Goal: Task Accomplishment & Management: Complete application form

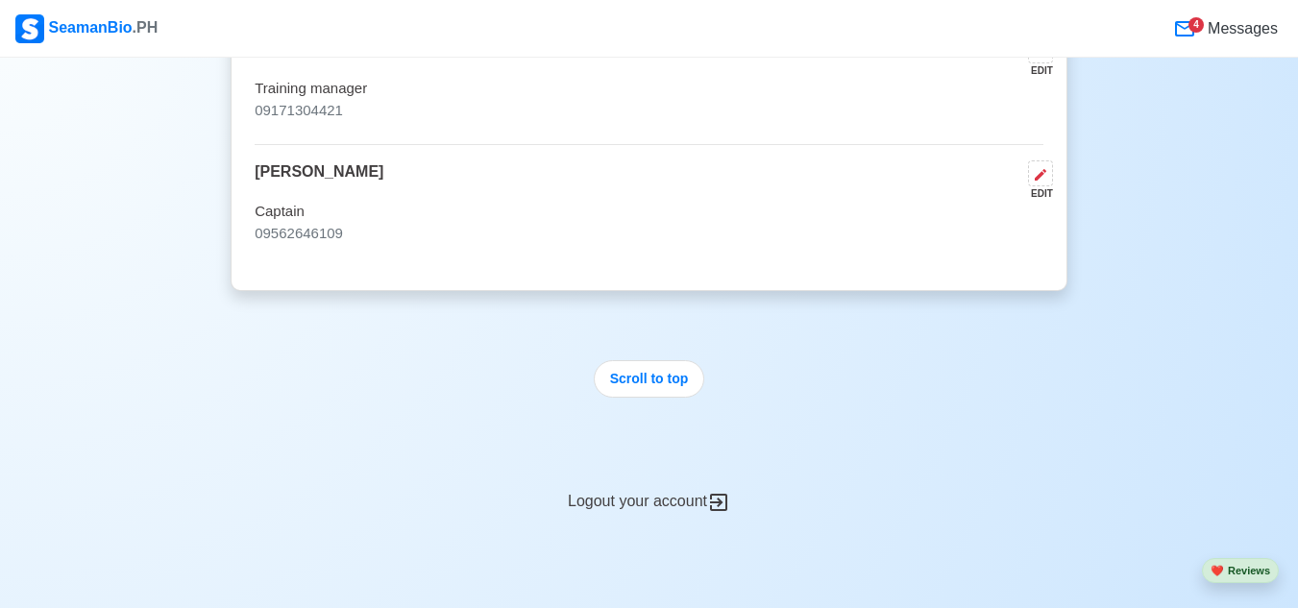
scroll to position [10870, 0]
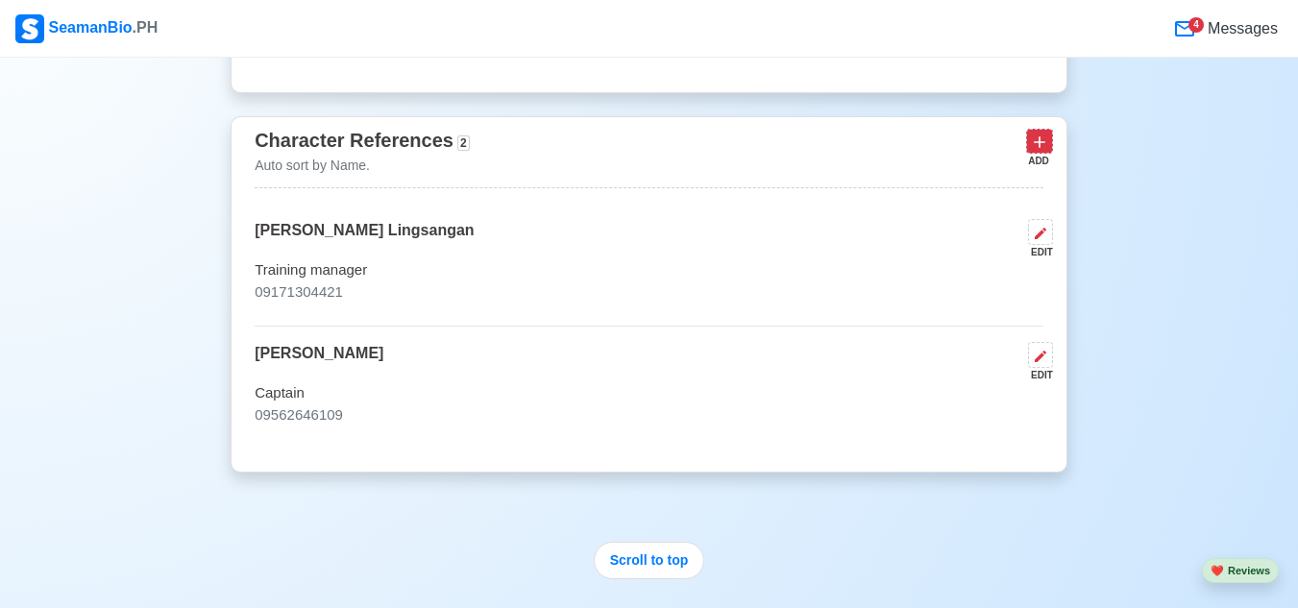
click at [1045, 152] on icon at bounding box center [1039, 142] width 19 height 19
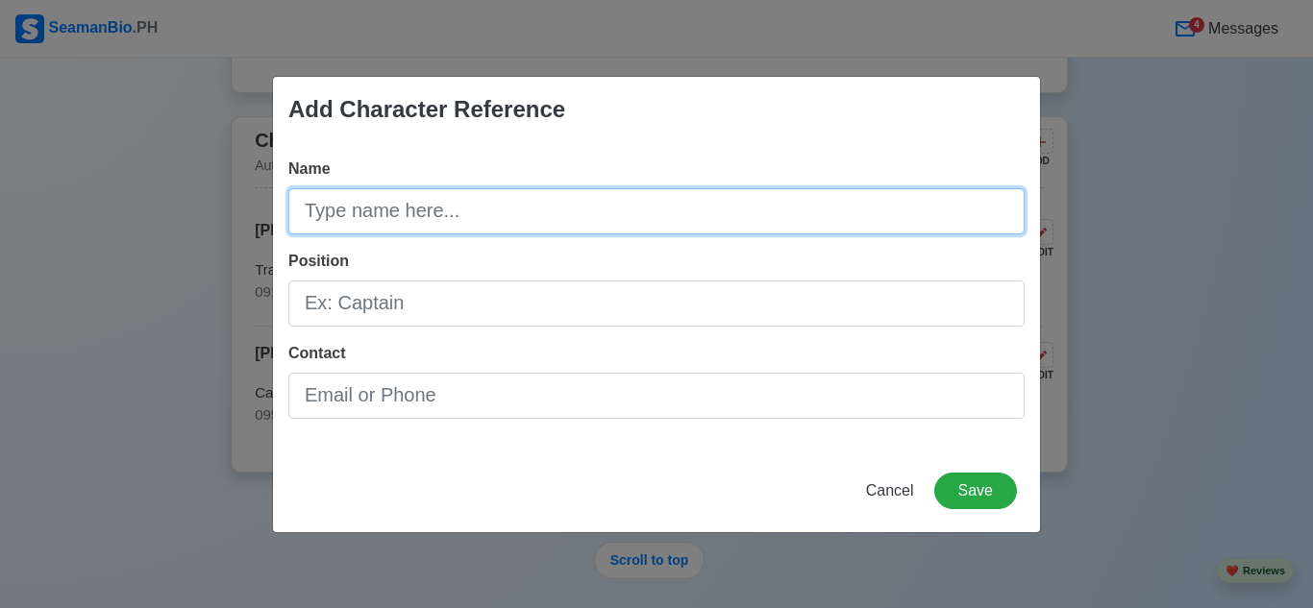
click at [343, 211] on input "Name" at bounding box center [656, 211] width 736 height 46
type input "e"
type input "[PERSON_NAME]"
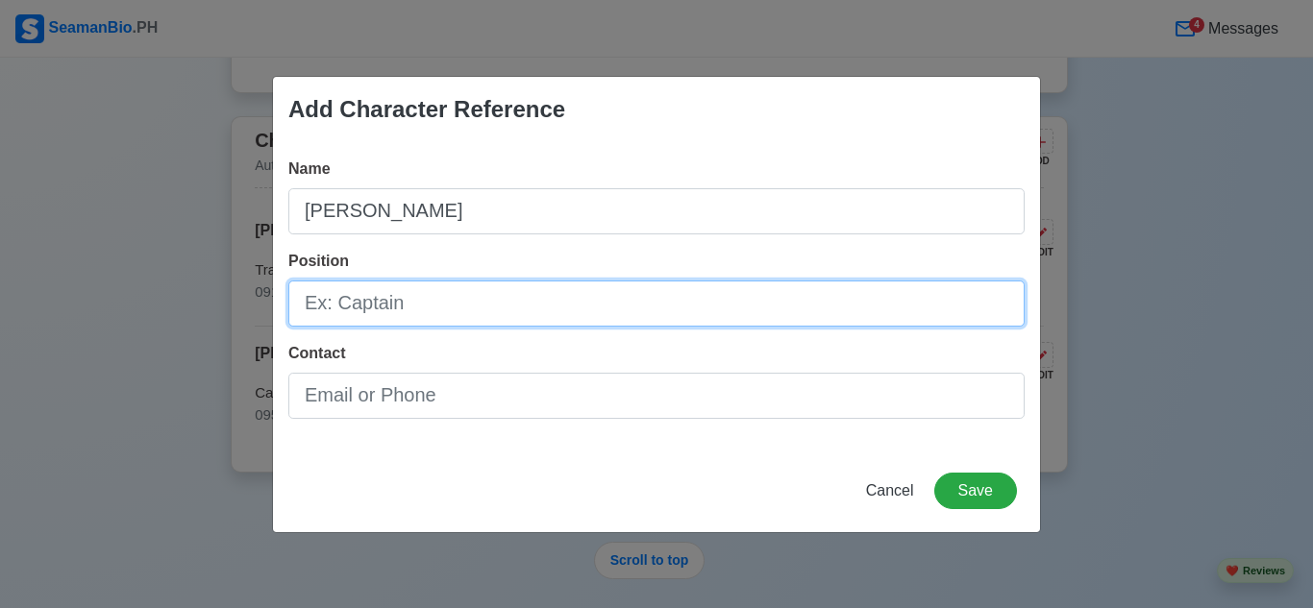
click at [422, 313] on input "Position" at bounding box center [656, 304] width 736 height 46
type input "X"
type input "Captian"
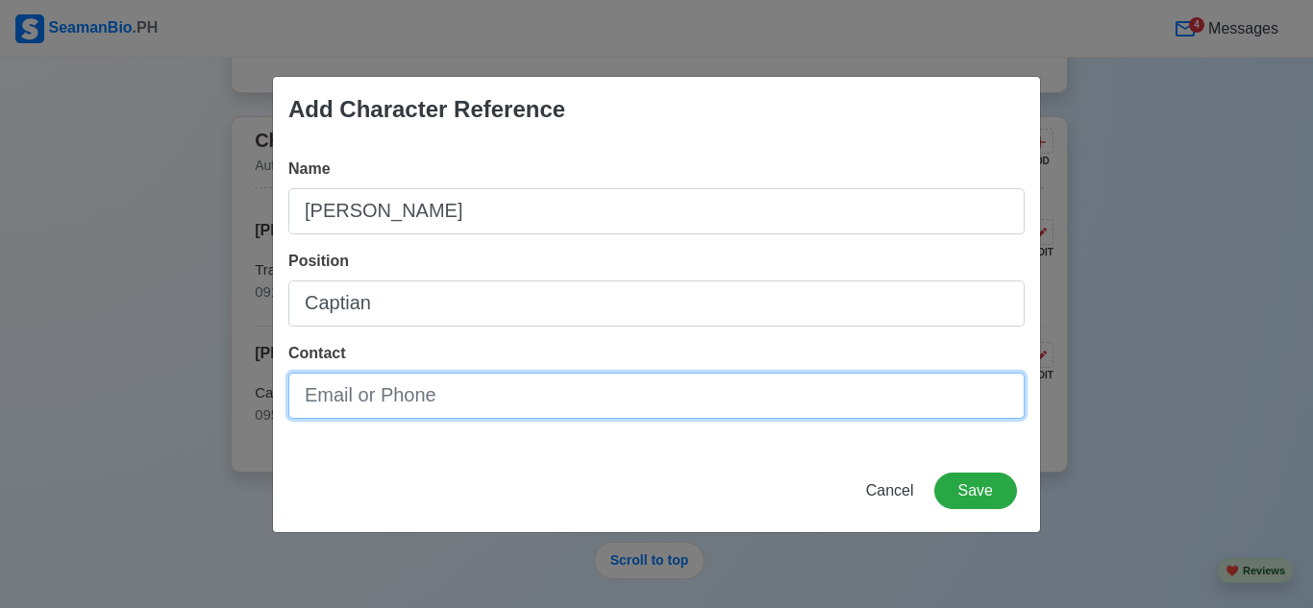
click at [390, 406] on input "Contact" at bounding box center [656, 396] width 736 height 46
type input "09754447872"
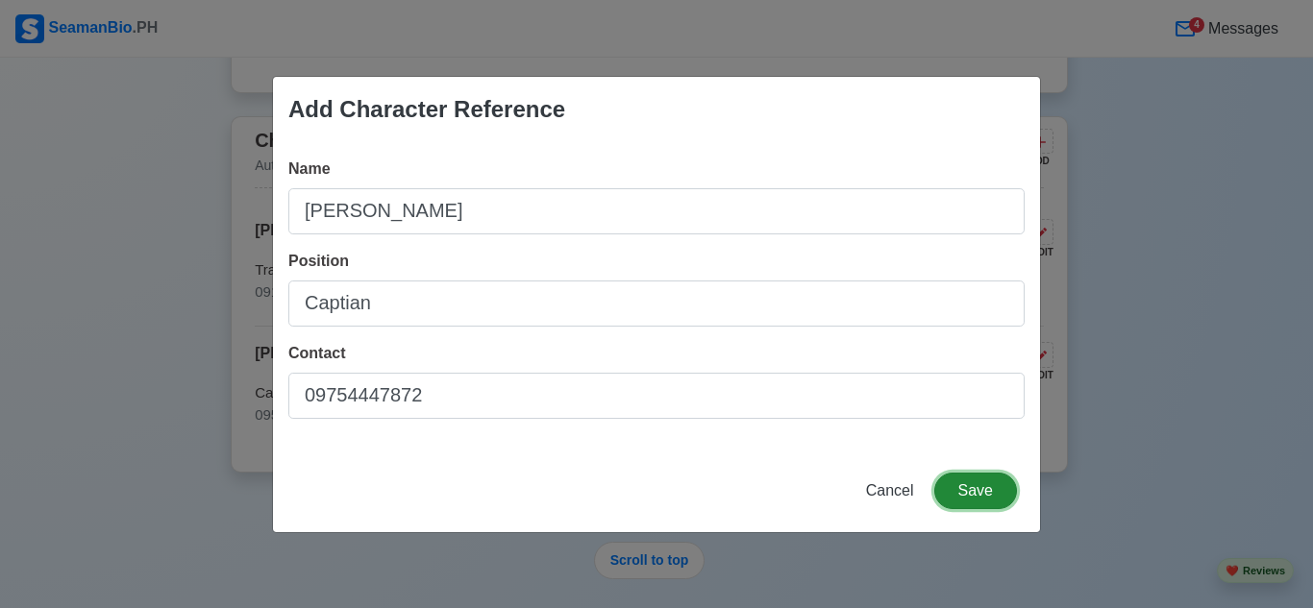
click at [976, 486] on button "Save" at bounding box center [975, 491] width 83 height 37
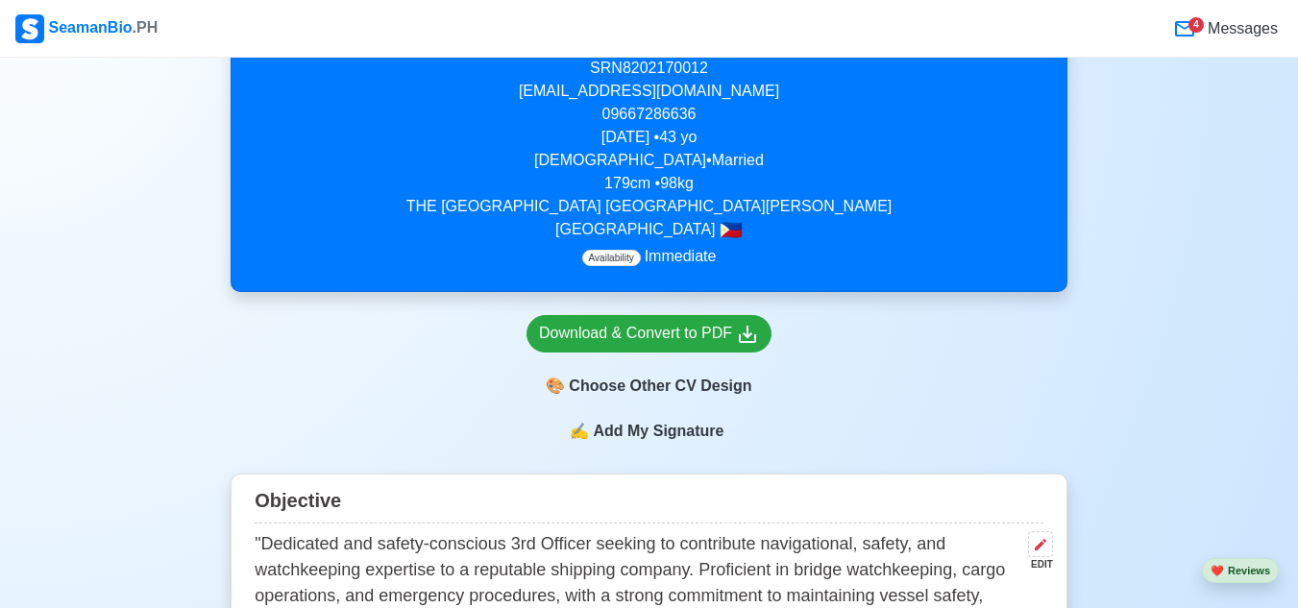
scroll to position [480, 0]
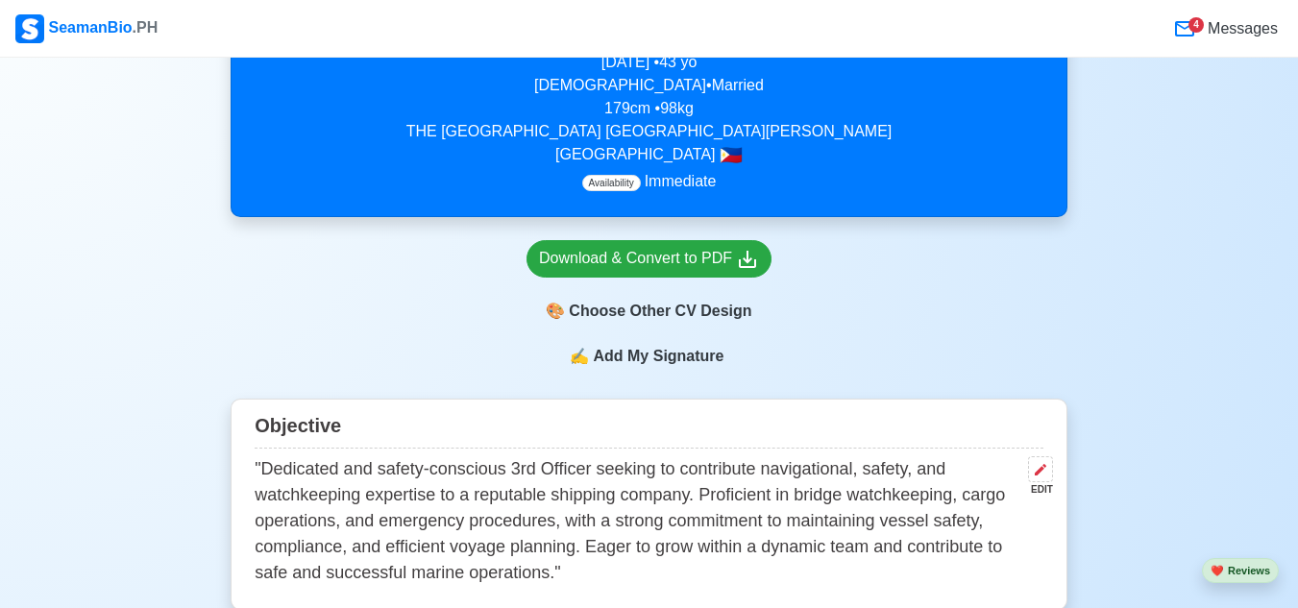
click at [636, 360] on span "Add My Signature" at bounding box center [658, 356] width 138 height 23
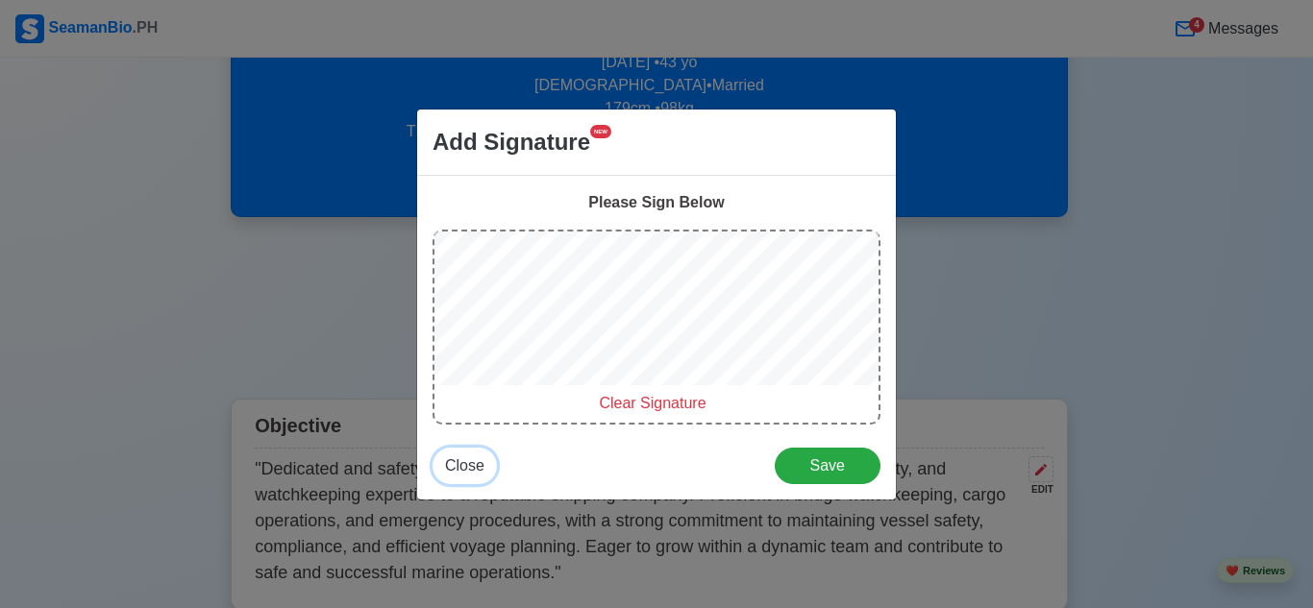
click at [457, 459] on span "Close" at bounding box center [464, 465] width 39 height 16
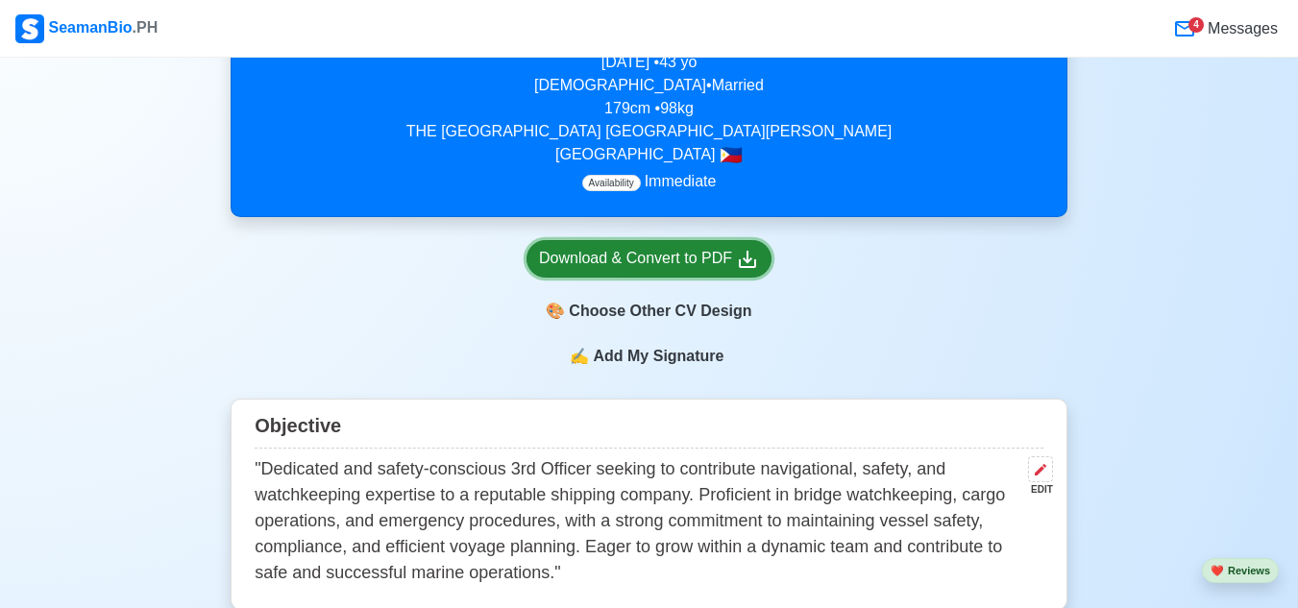
drag, startPoint x: 677, startPoint y: 254, endPoint x: 692, endPoint y: 259, distance: 15.2
click at [677, 254] on div "Download & Convert to PDF" at bounding box center [649, 259] width 220 height 24
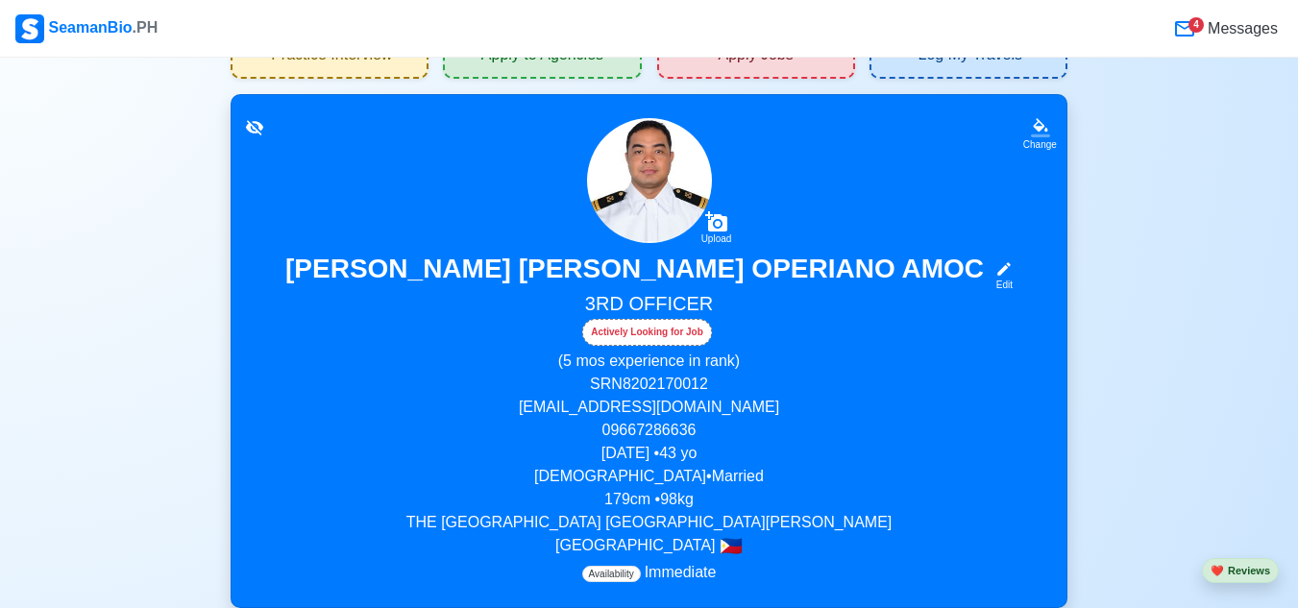
scroll to position [0, 0]
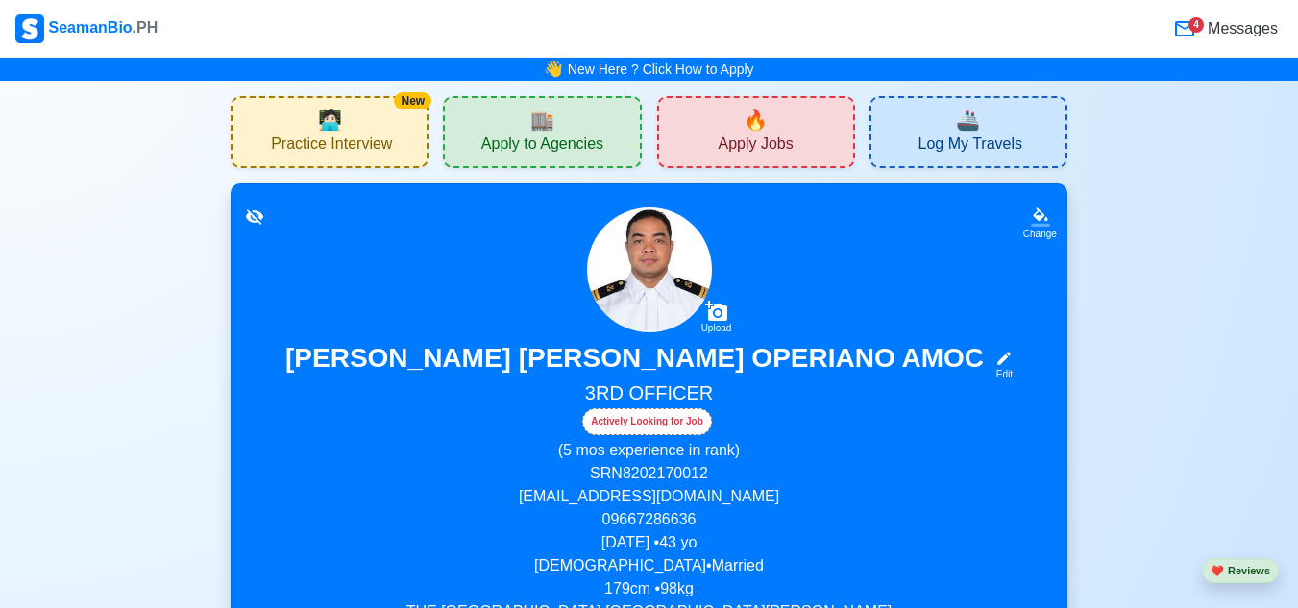
click at [744, 141] on span "Apply Jobs" at bounding box center [755, 147] width 75 height 24
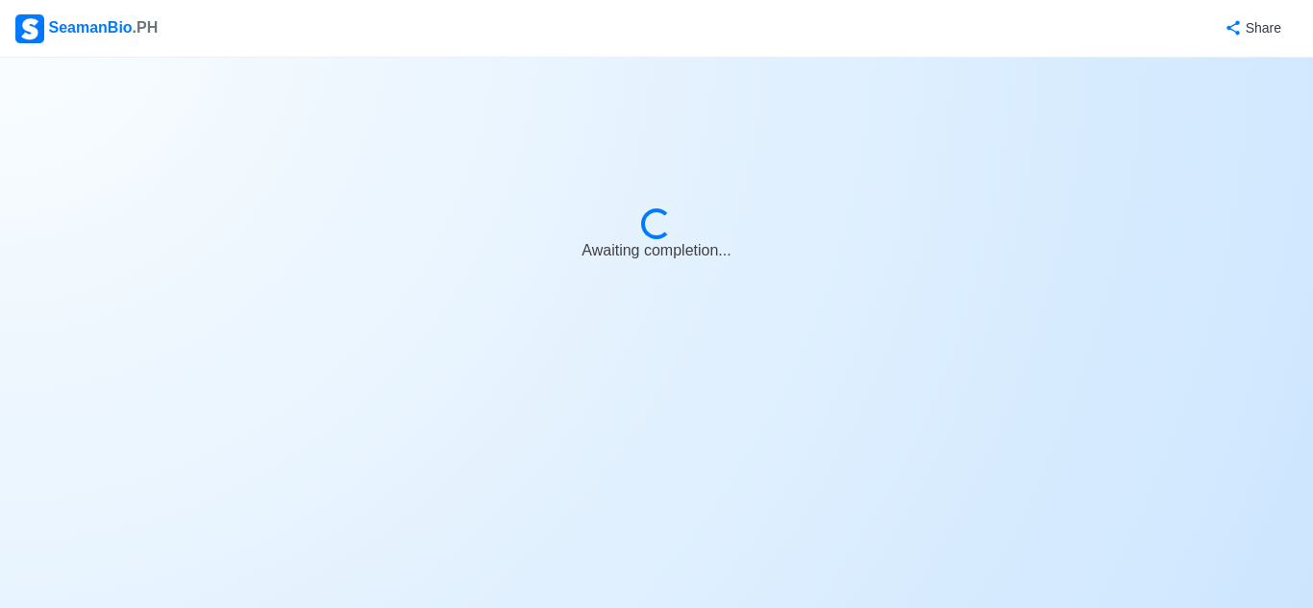
select select "3rd Officer"
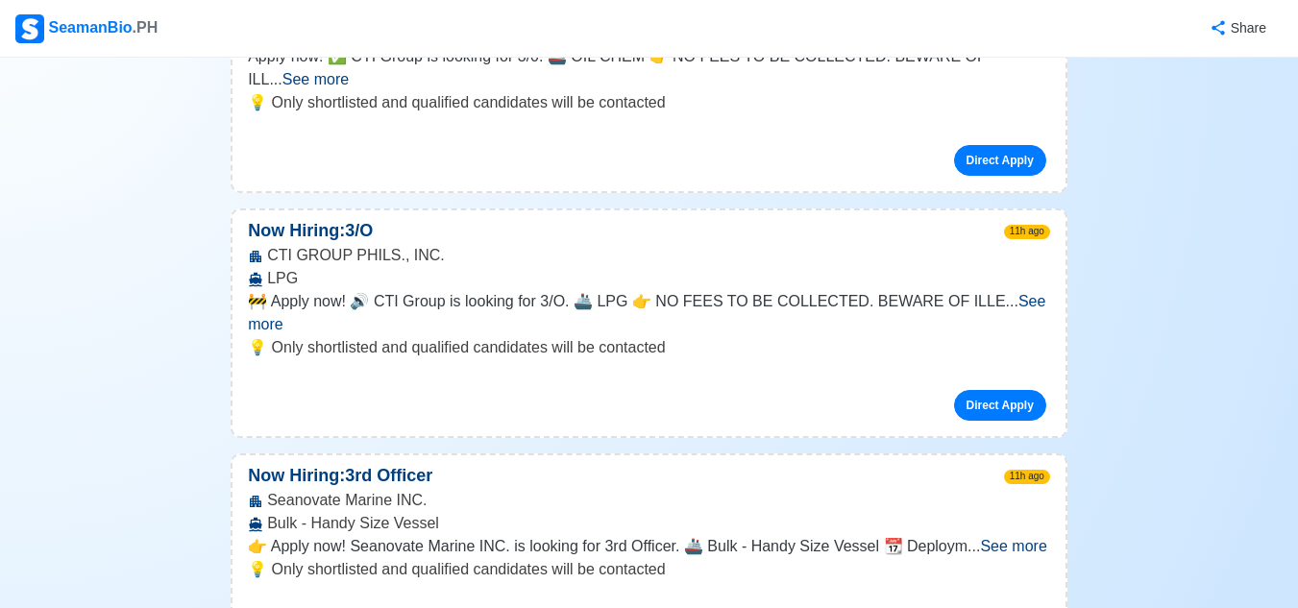
scroll to position [577, 0]
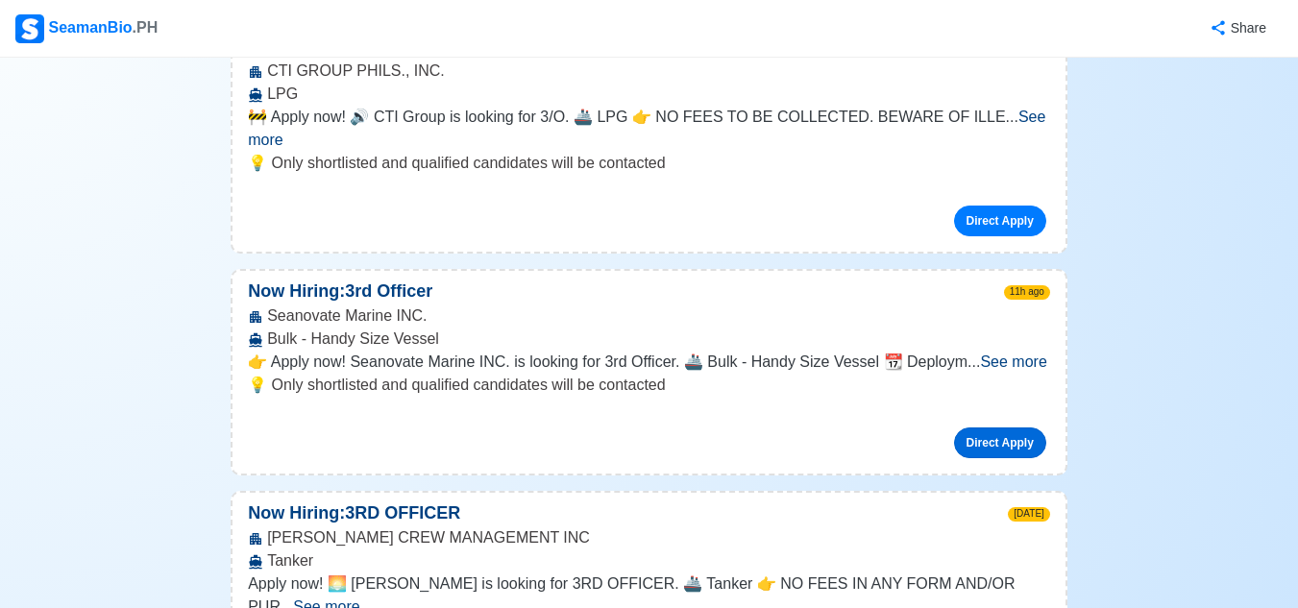
click at [978, 428] on link "Direct Apply" at bounding box center [1000, 443] width 92 height 31
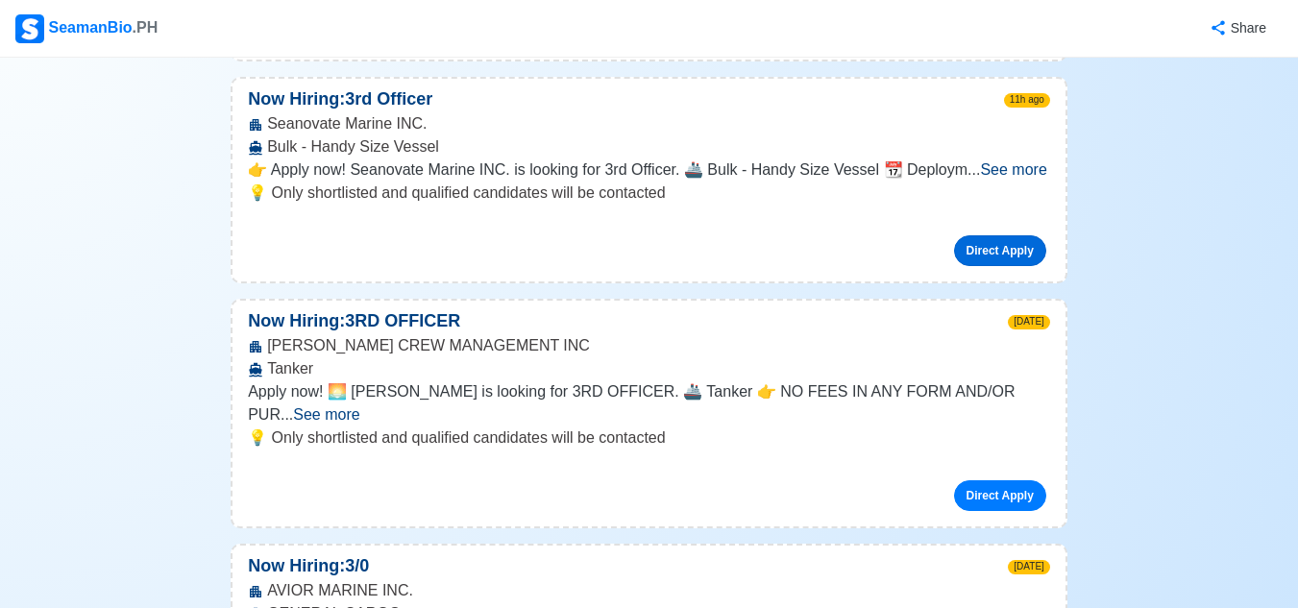
scroll to position [961, 0]
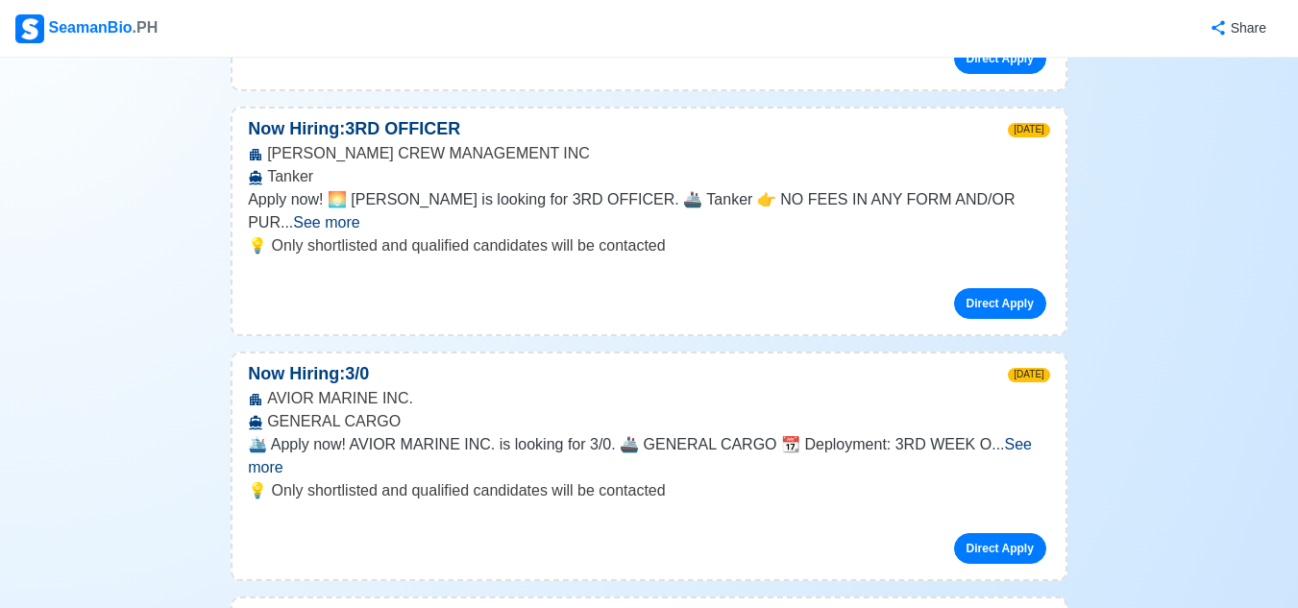
click at [1026, 436] on span "See more" at bounding box center [640, 455] width 784 height 39
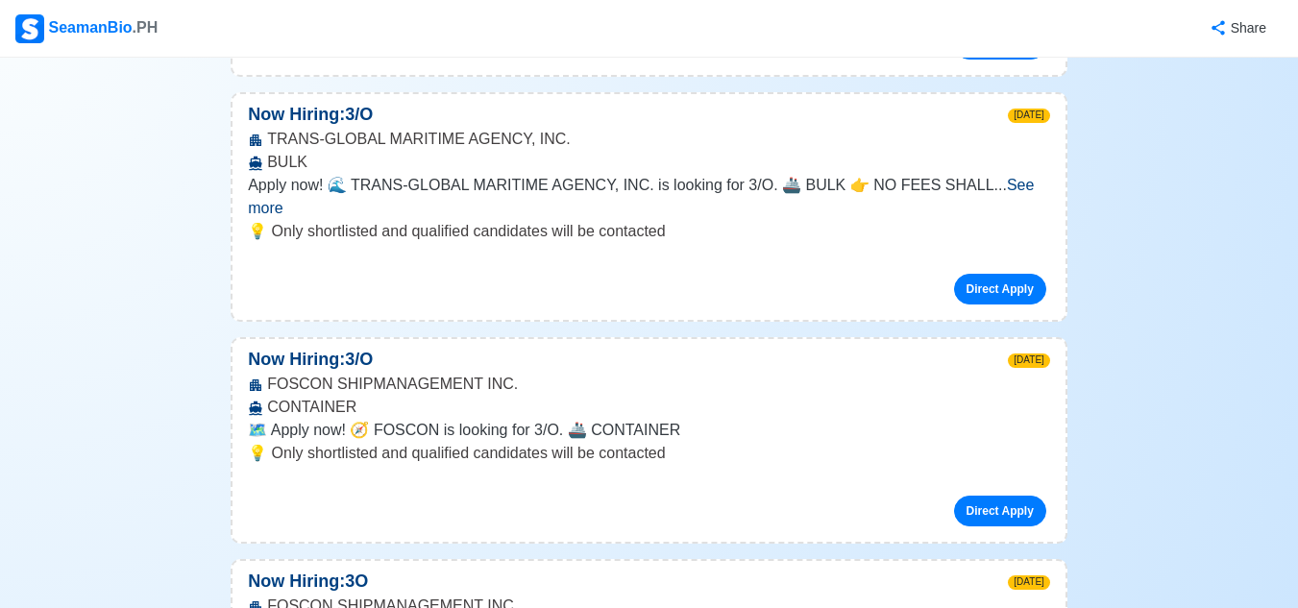
scroll to position [1922, 0]
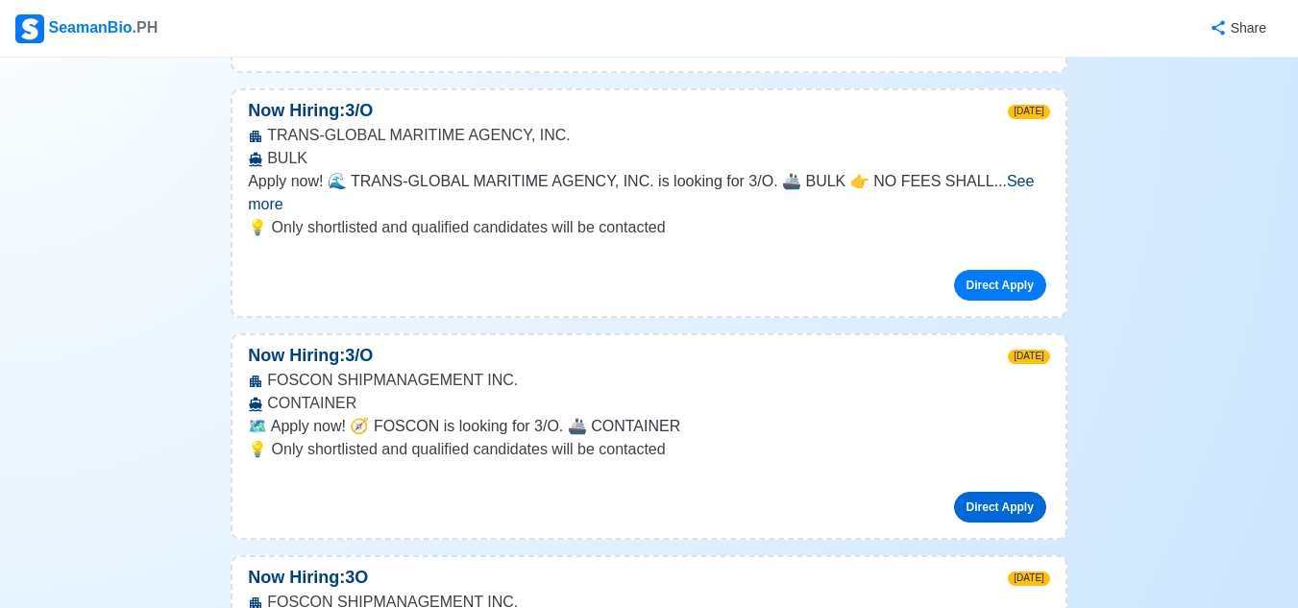
click at [978, 492] on link "Direct Apply" at bounding box center [1000, 507] width 92 height 31
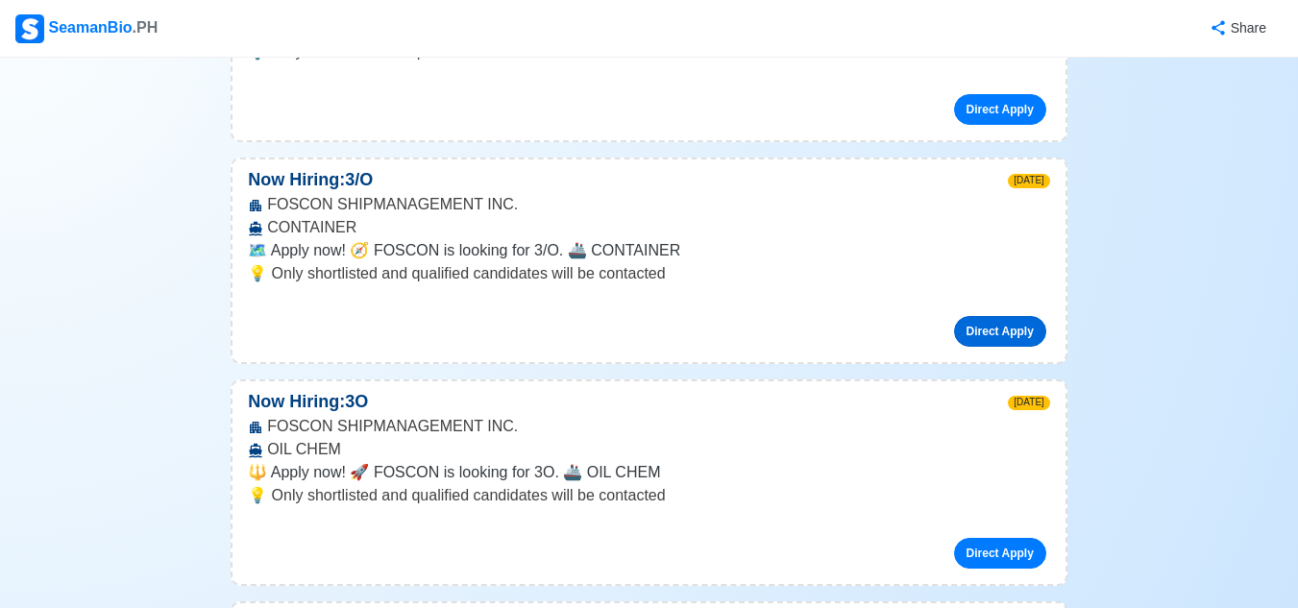
scroll to position [1826, 0]
